Goal: Task Accomplishment & Management: Manage account settings

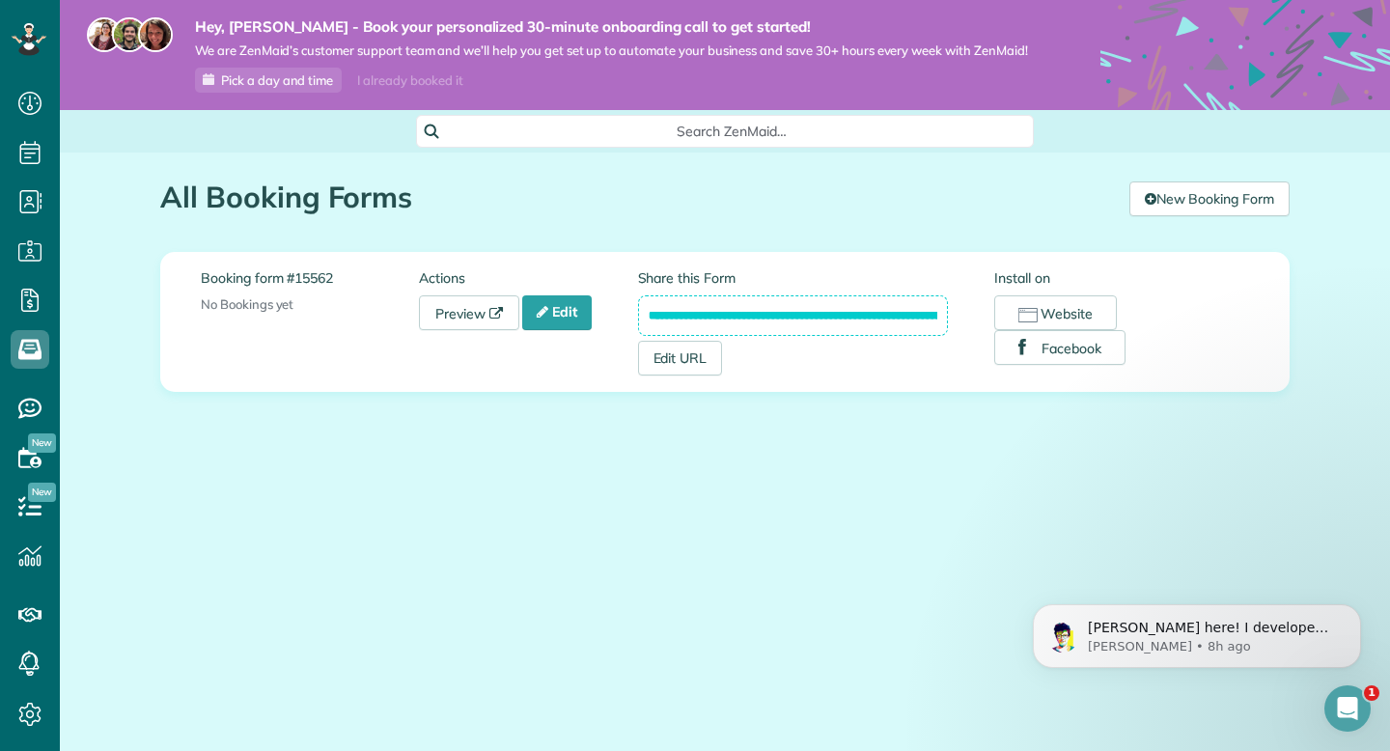
scroll to position [9, 9]
click at [587, 325] on link "Edit" at bounding box center [556, 312] width 69 height 35
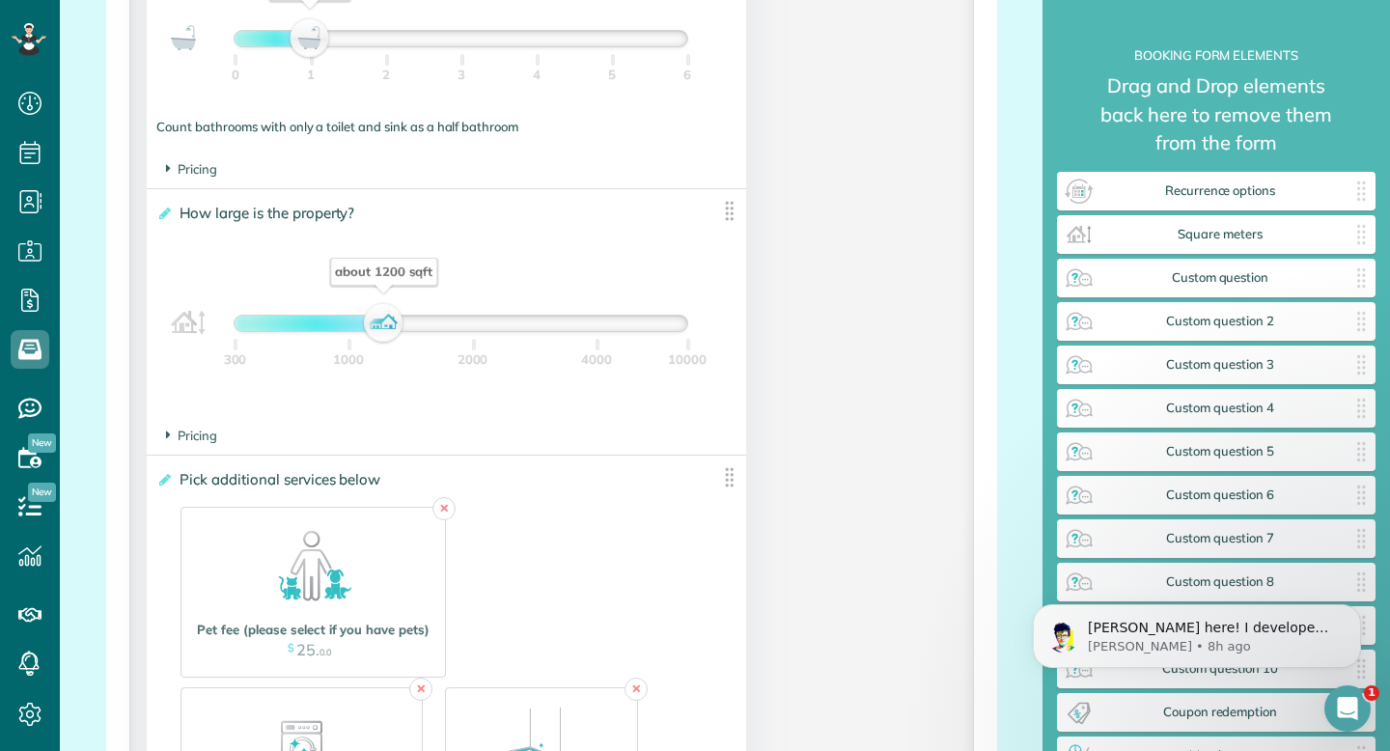
scroll to position [1754, 0]
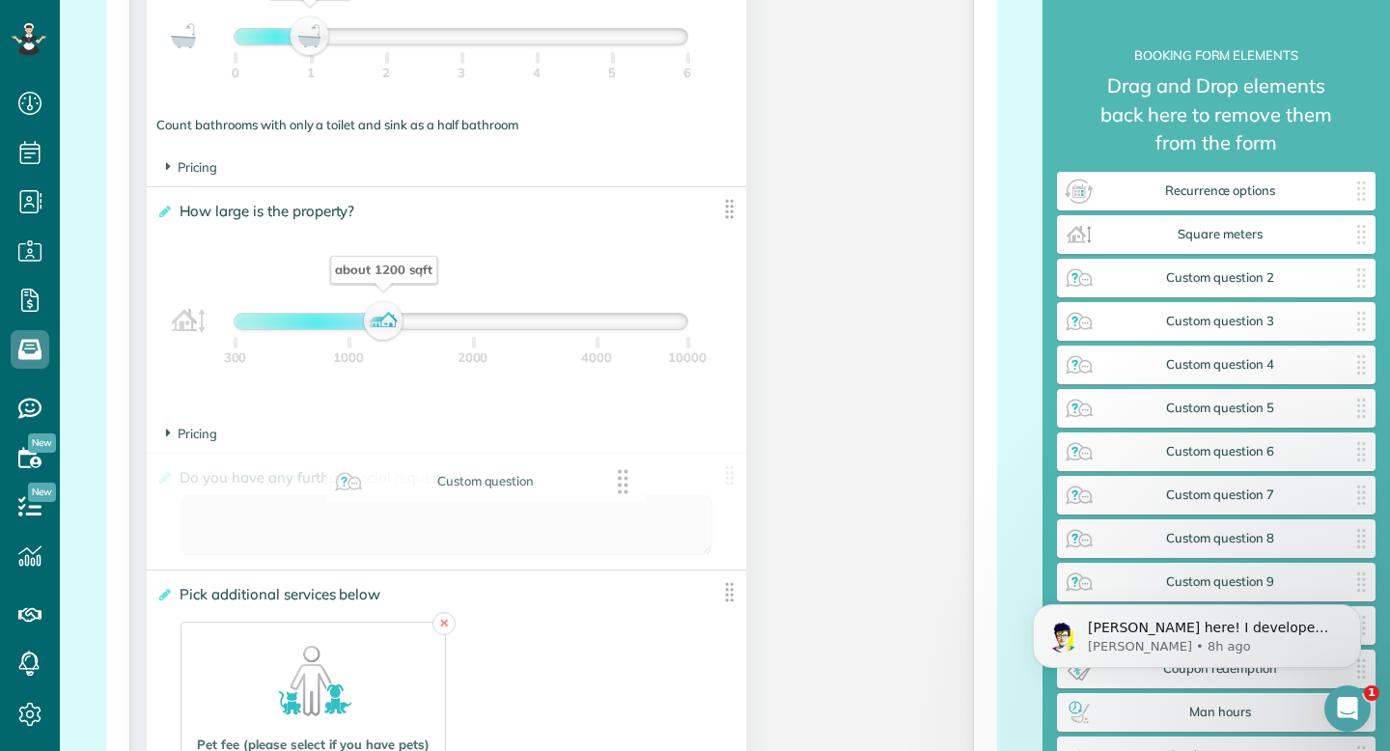
drag, startPoint x: 1171, startPoint y: 277, endPoint x: 437, endPoint y: 481, distance: 761.3
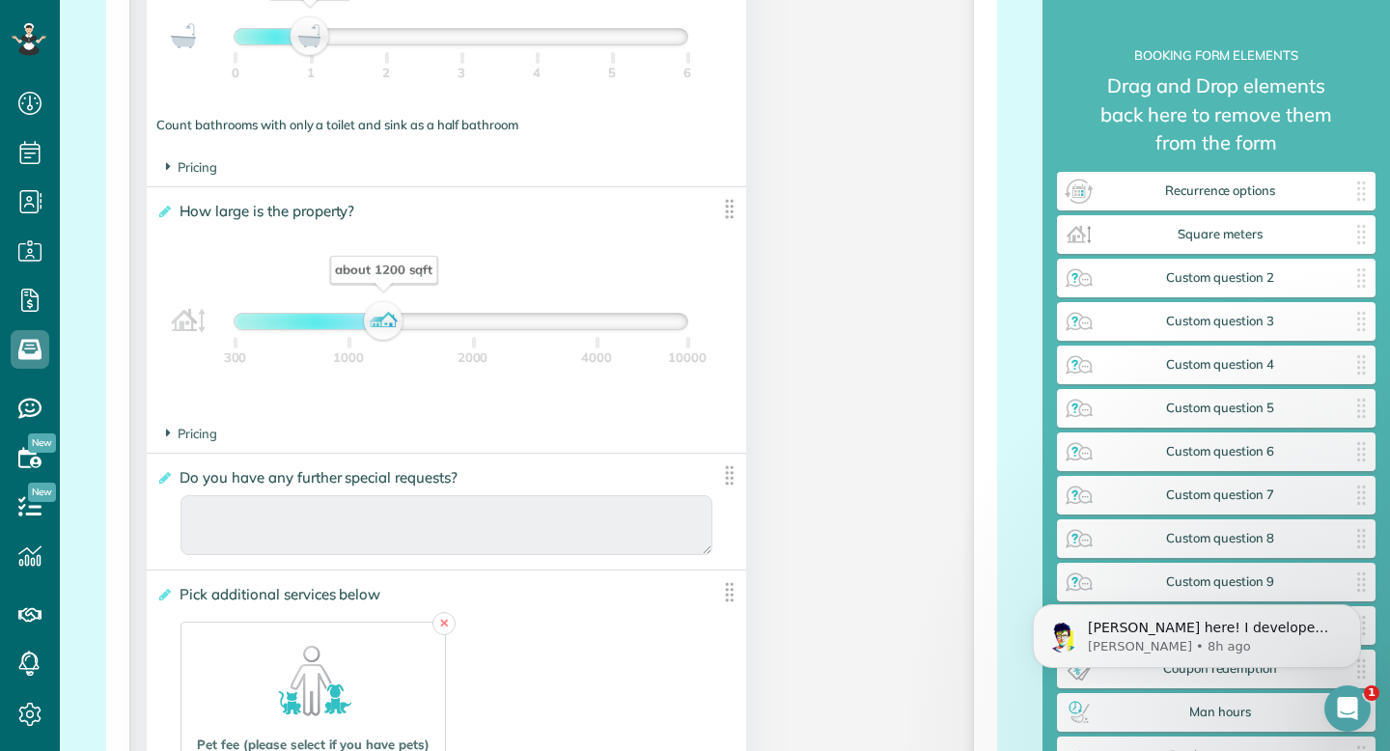
click at [175, 489] on span "Do you have any further special requests?" at bounding box center [322, 477] width 294 height 28
click at [0, 0] on input "**********" at bounding box center [0, 0] width 0 height 0
click at [161, 483] on icon at bounding box center [163, 478] width 14 height 14
click at [0, 0] on input "**********" at bounding box center [0, 0] width 0 height 0
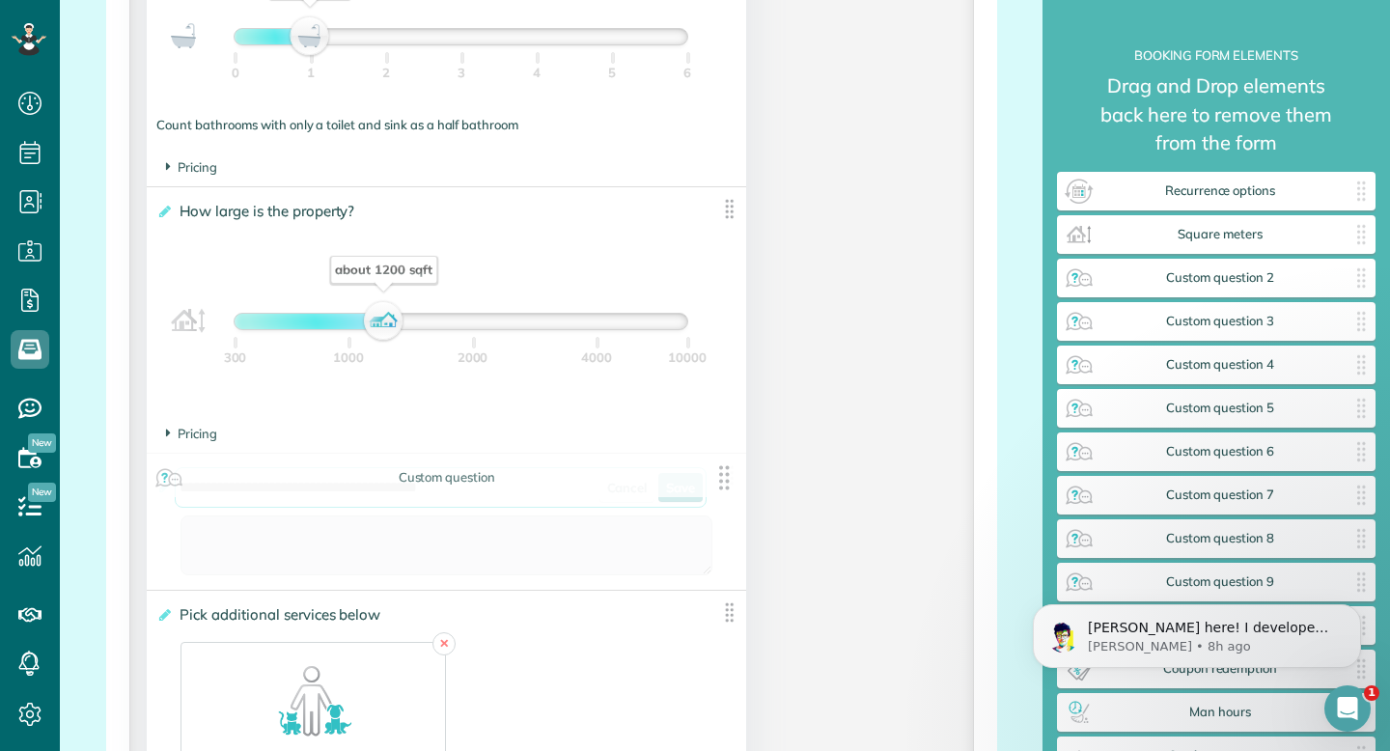
drag, startPoint x: 539, startPoint y: 503, endPoint x: 211, endPoint y: 471, distance: 328.7
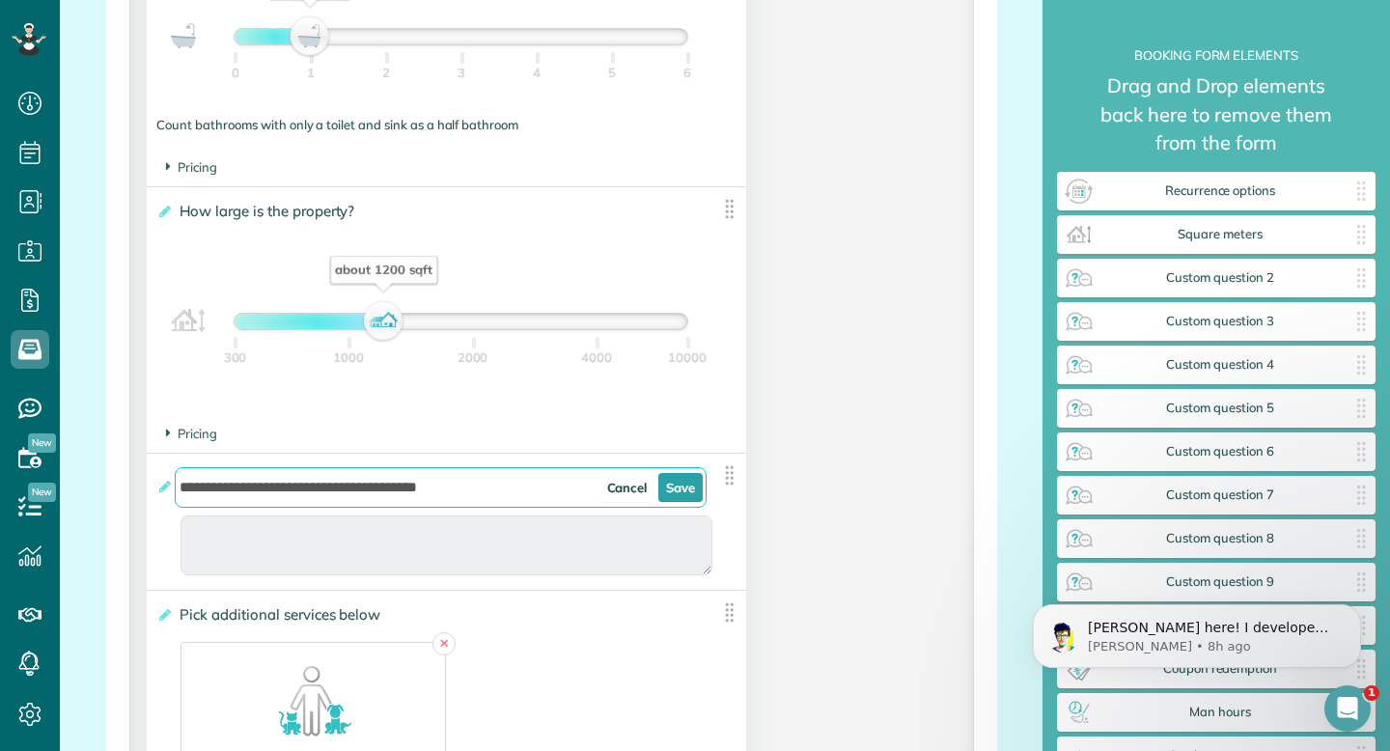
click at [723, 483] on img at bounding box center [729, 475] width 24 height 24
click at [640, 497] on link "Cancel" at bounding box center [627, 487] width 56 height 29
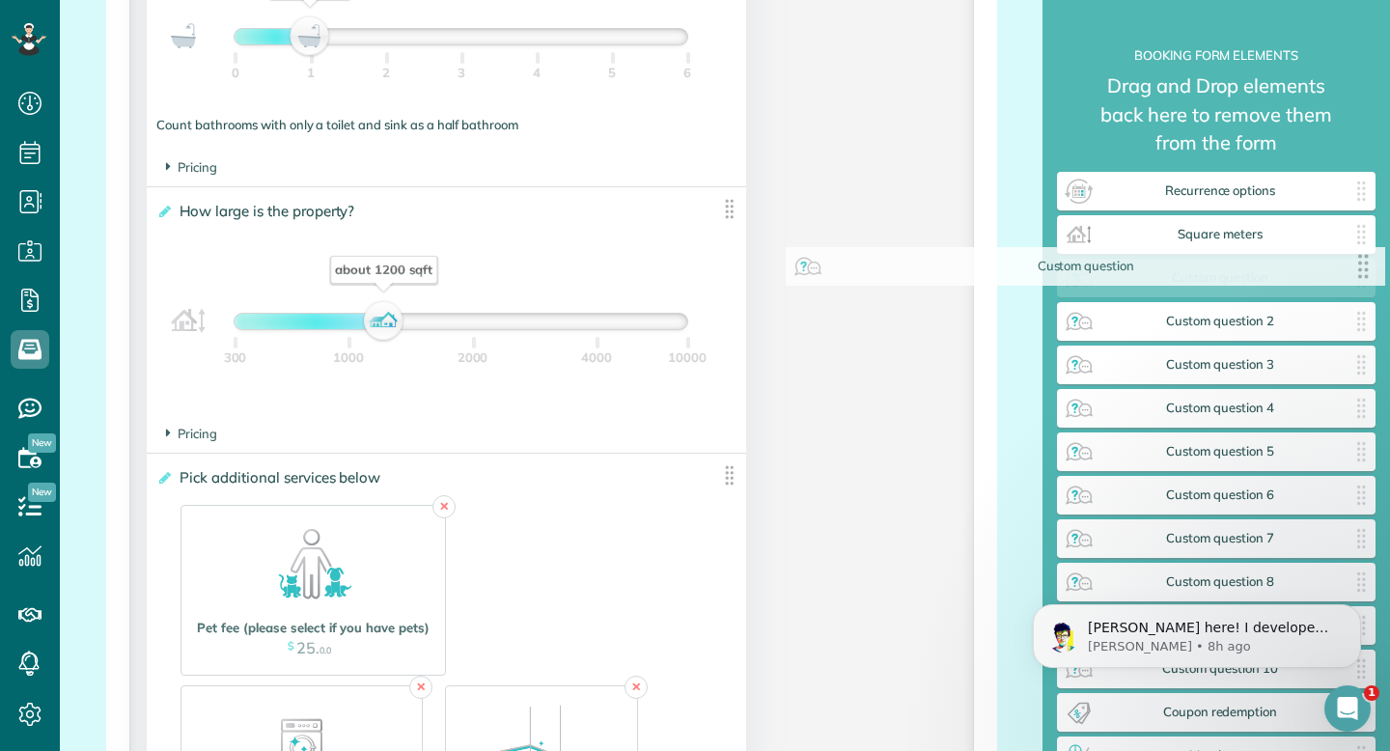
drag, startPoint x: 599, startPoint y: 479, endPoint x: 1239, endPoint y: 267, distance: 673.9
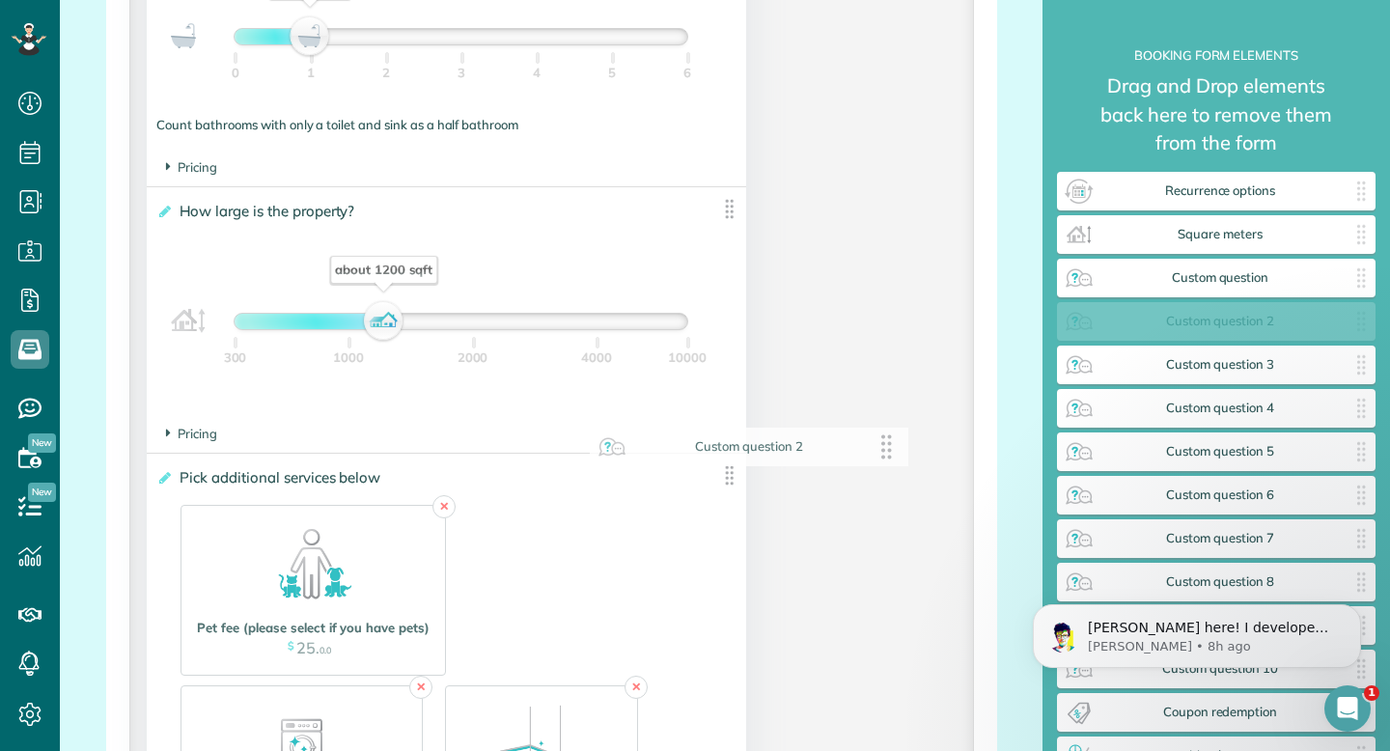
drag, startPoint x: 1244, startPoint y: 319, endPoint x: 768, endPoint y: 444, distance: 492.1
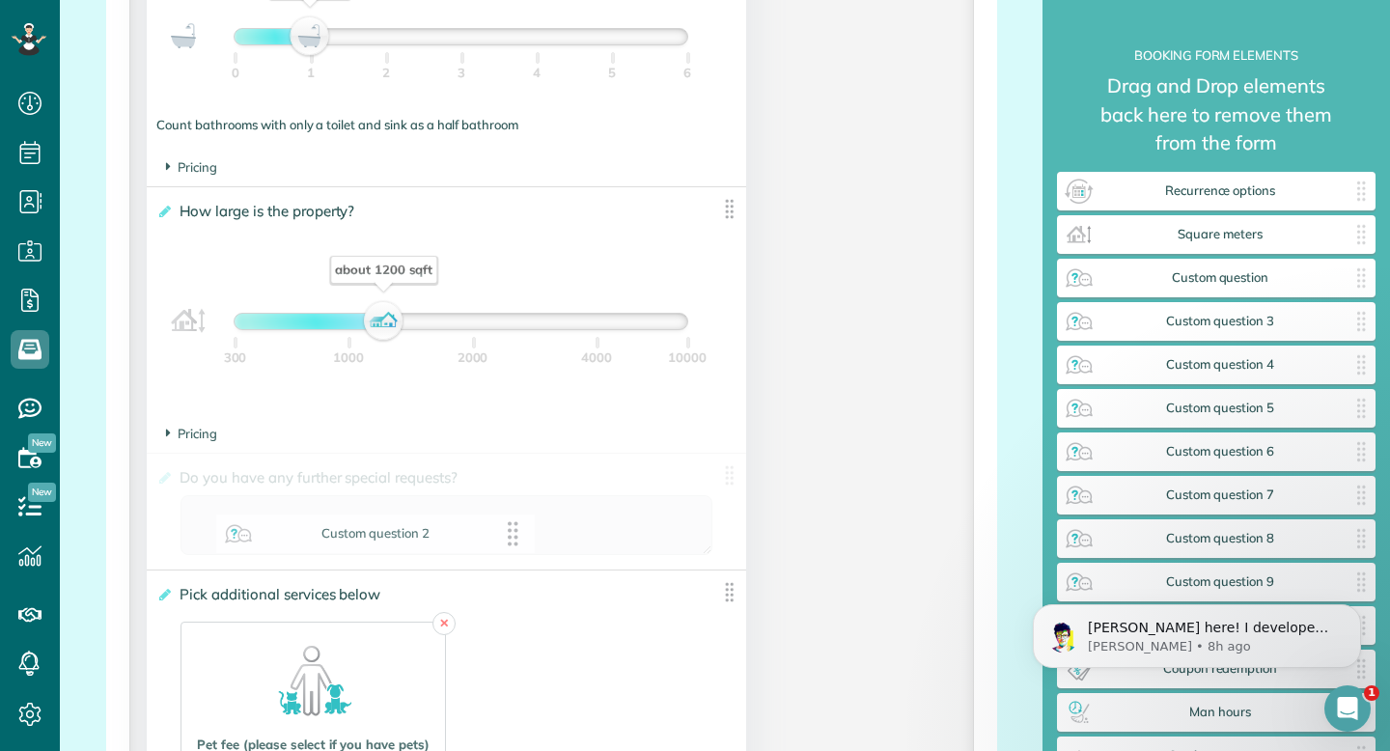
drag, startPoint x: 1162, startPoint y: 326, endPoint x: 320, endPoint y: 539, distance: 868.0
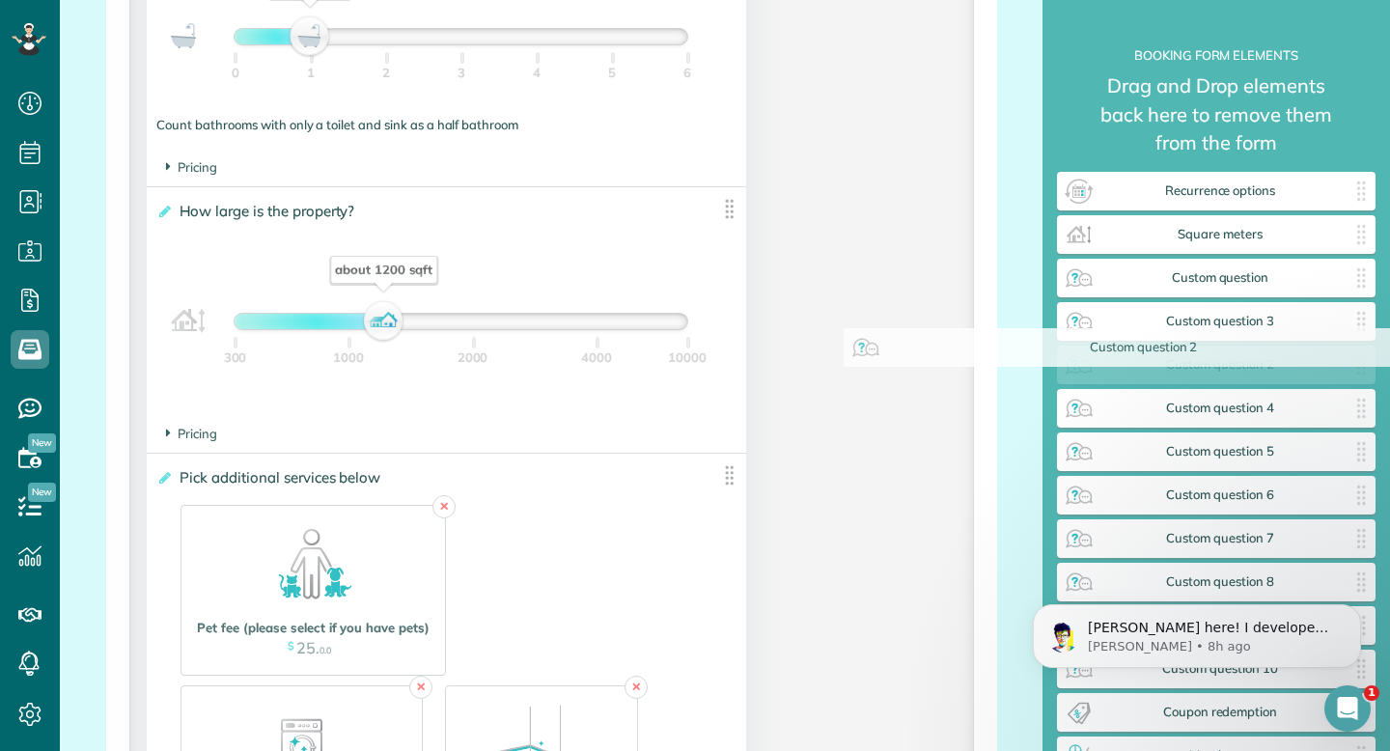
drag, startPoint x: 388, startPoint y: 485, endPoint x: 1088, endPoint y: 355, distance: 711.8
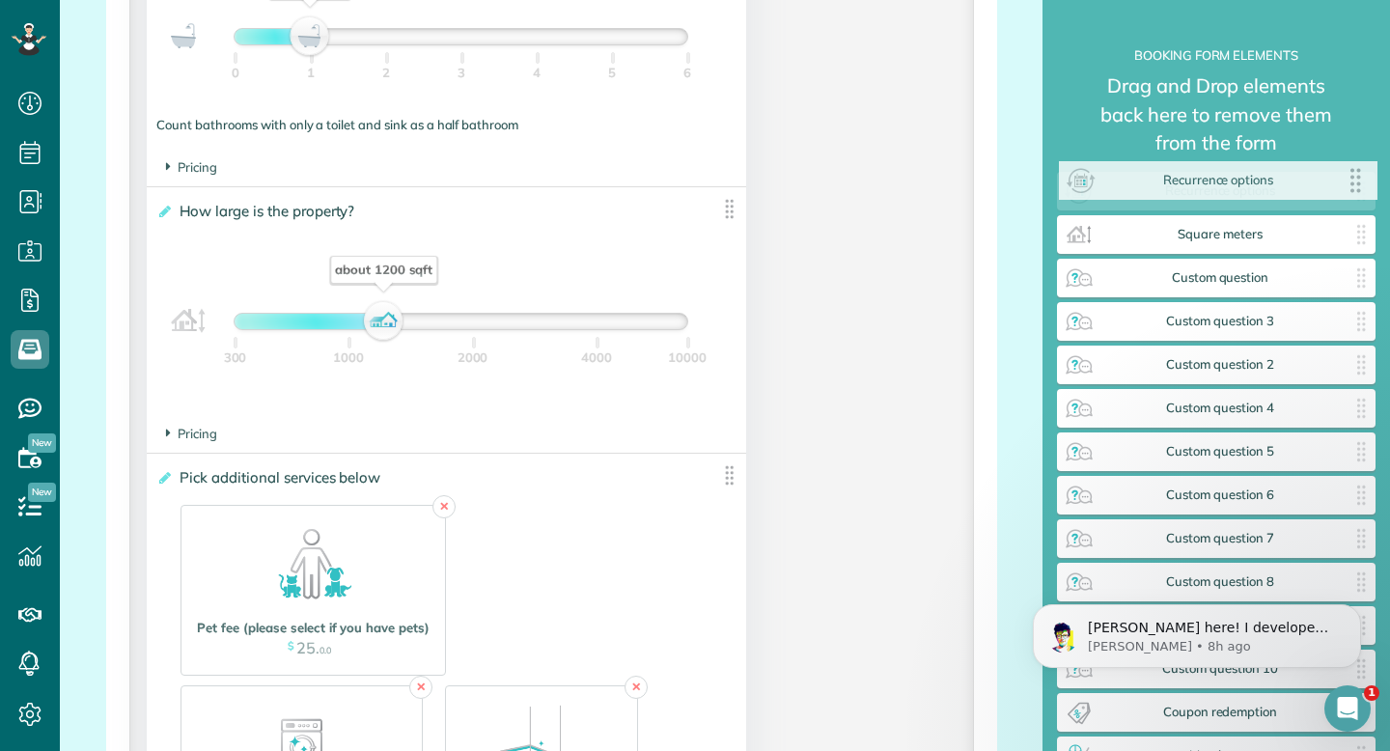
drag, startPoint x: 1275, startPoint y: 198, endPoint x: 1276, endPoint y: 186, distance: 11.6
